Goal: Book appointment/travel/reservation

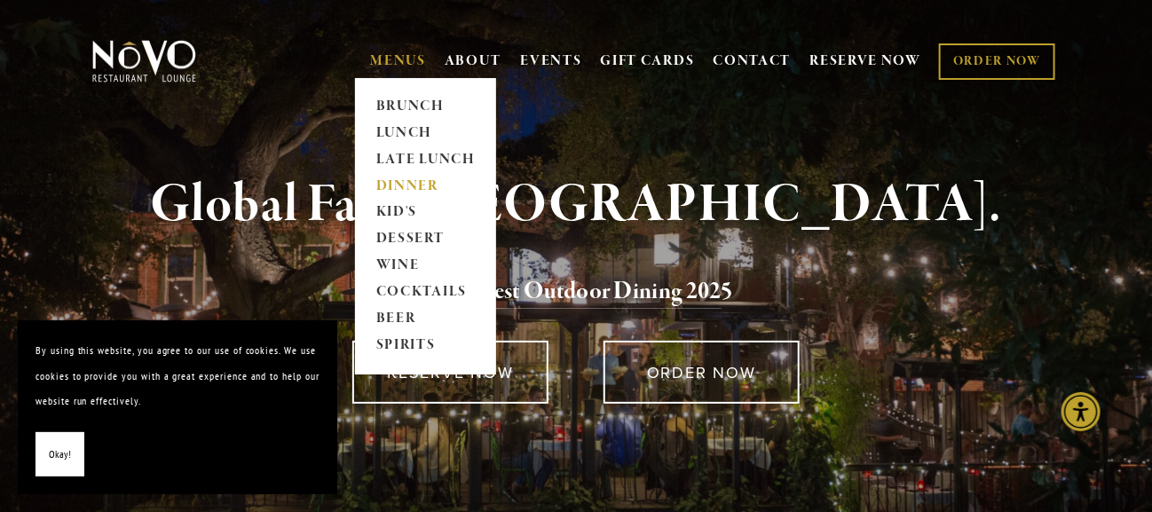
click at [428, 185] on link "DINNER" at bounding box center [425, 186] width 111 height 27
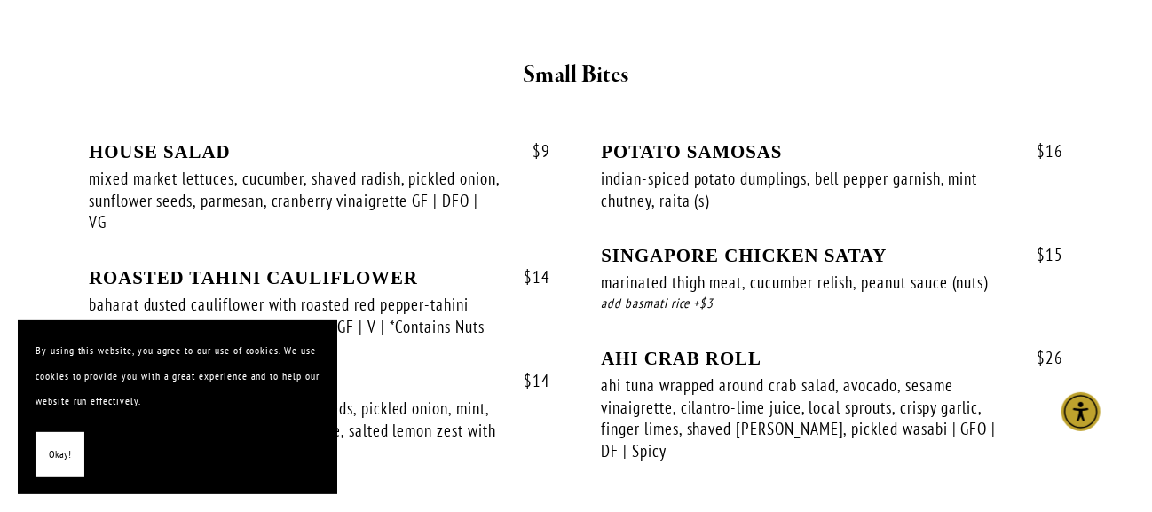
scroll to position [700, 0]
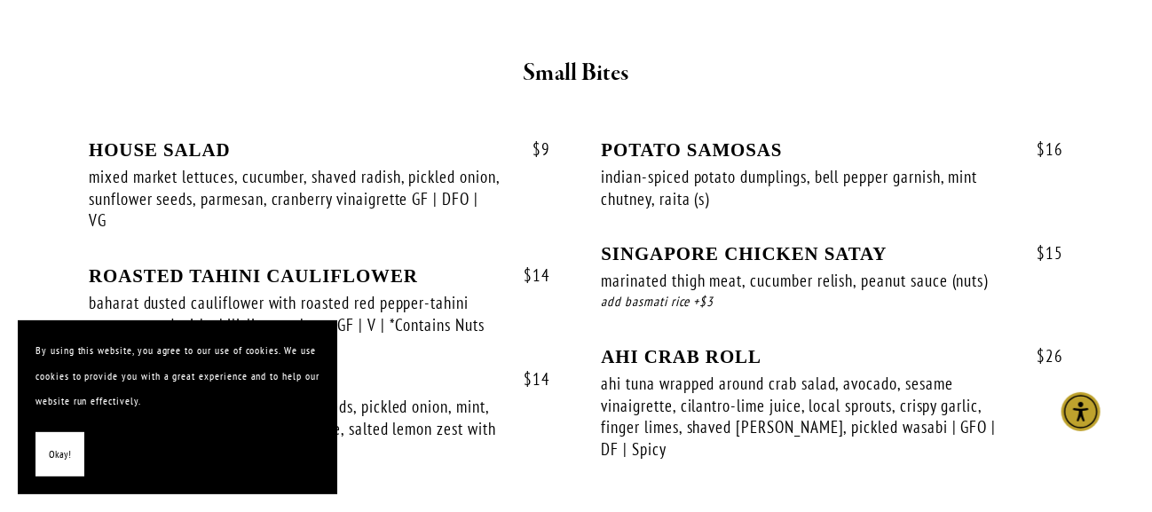
click at [68, 477] on section "By using this website, you agree to our use of cookies. We use cookies to provi…" at bounding box center [177, 407] width 319 height 174
click at [71, 469] on button "Okay!" at bounding box center [59, 454] width 49 height 45
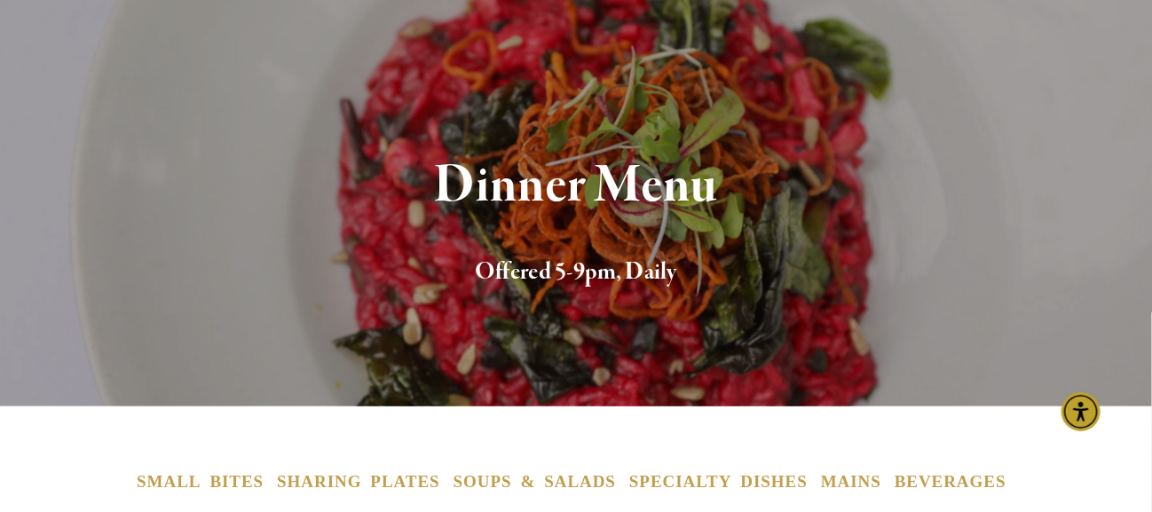
scroll to position [0, 0]
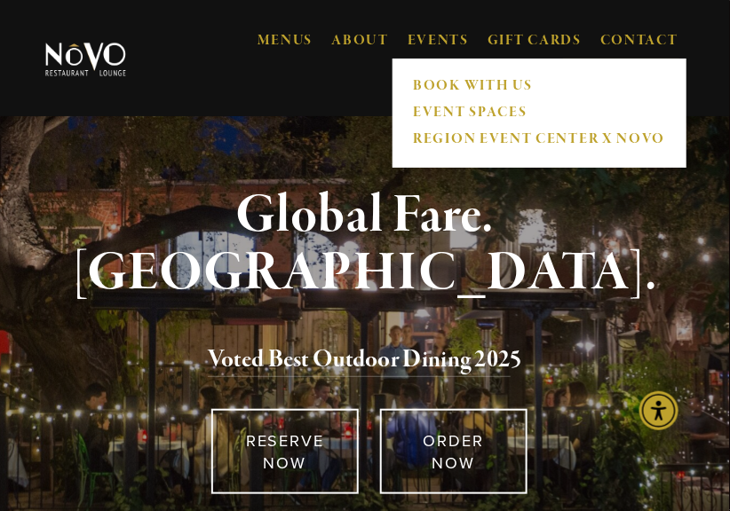
scroll to position [86, 0]
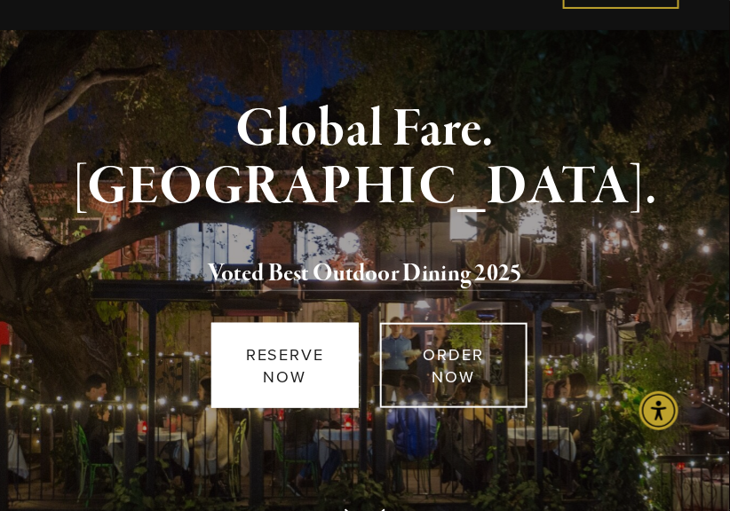
click at [304, 385] on link "RESERVE NOW" at bounding box center [284, 365] width 147 height 85
